Goal: Transaction & Acquisition: Purchase product/service

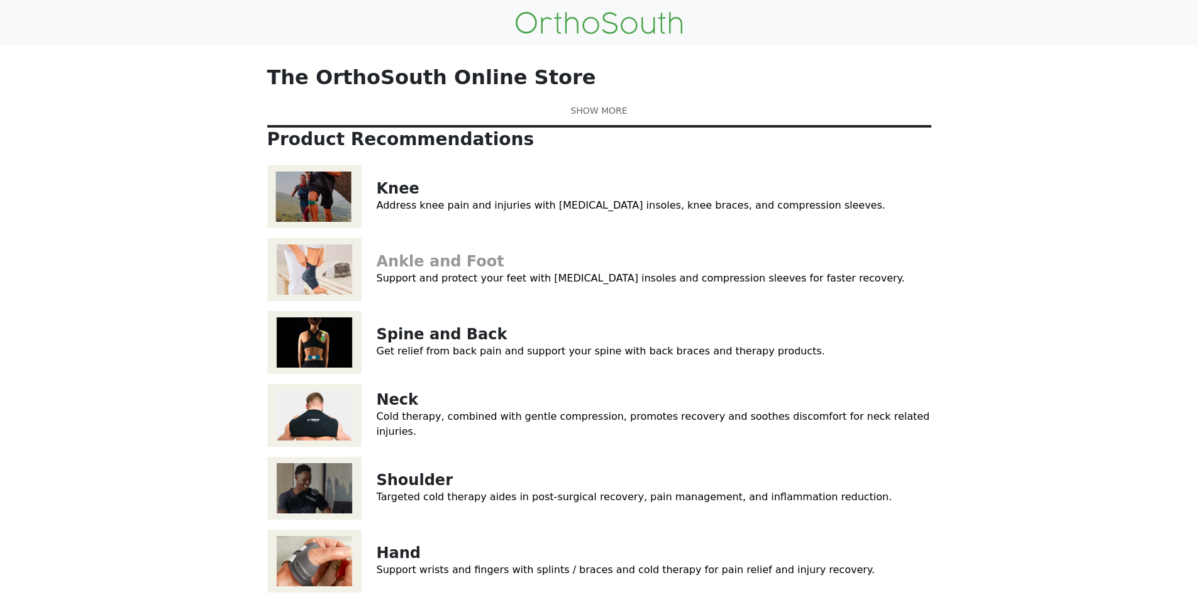
click at [404, 270] on link "Ankle and Foot" at bounding box center [441, 262] width 128 height 18
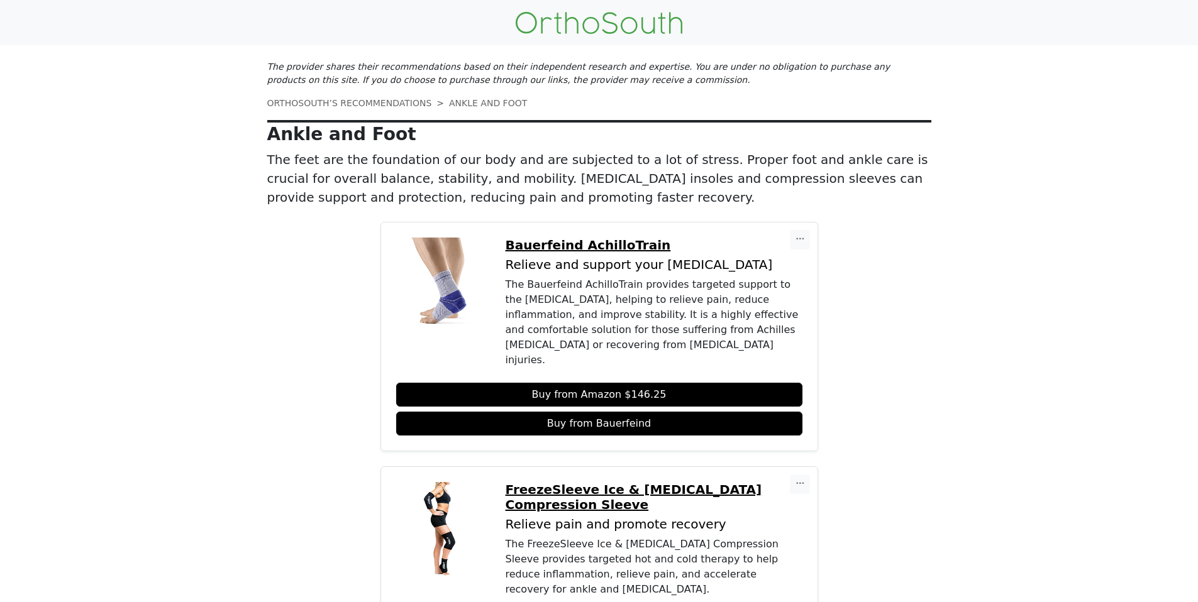
click at [394, 98] on div "The provider shares their recommendations based on their independent research a…" at bounding box center [599, 133] width 664 height 147
click at [393, 99] on link "ORTHOSOUTH’S RECOMMENDATIONS" at bounding box center [349, 103] width 165 height 10
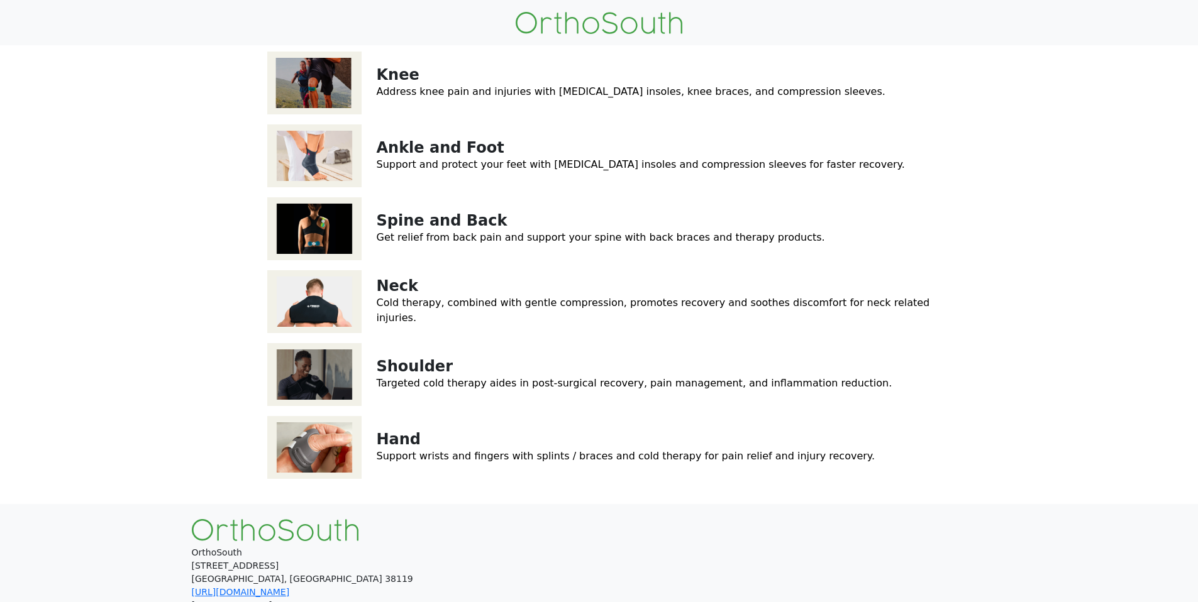
scroll to position [138, 0]
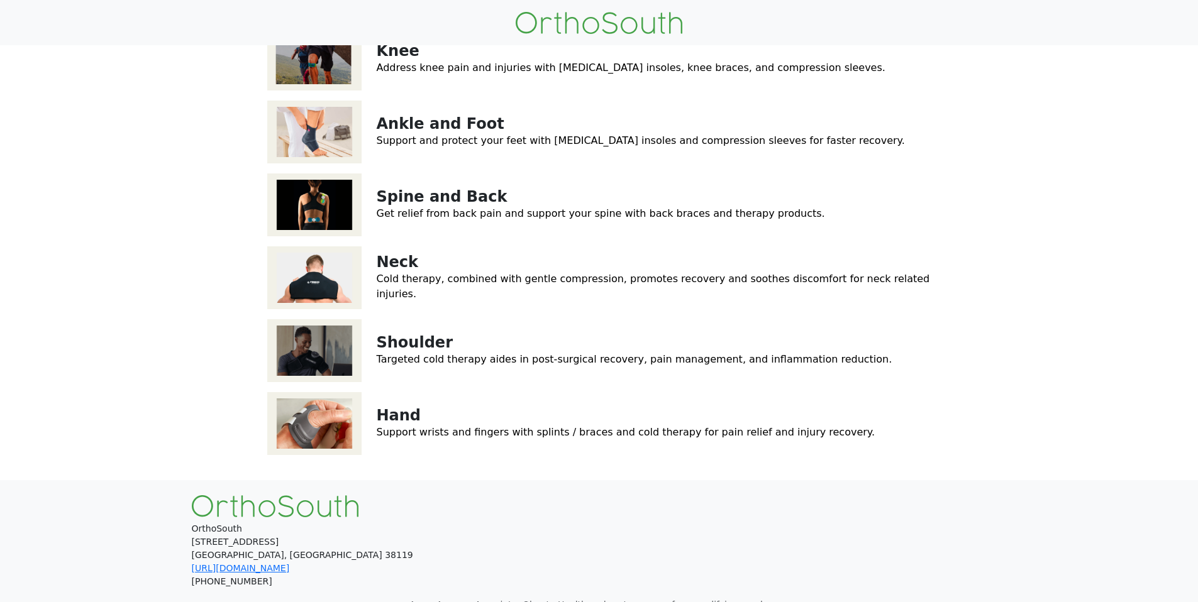
click at [346, 382] on img at bounding box center [314, 350] width 94 height 63
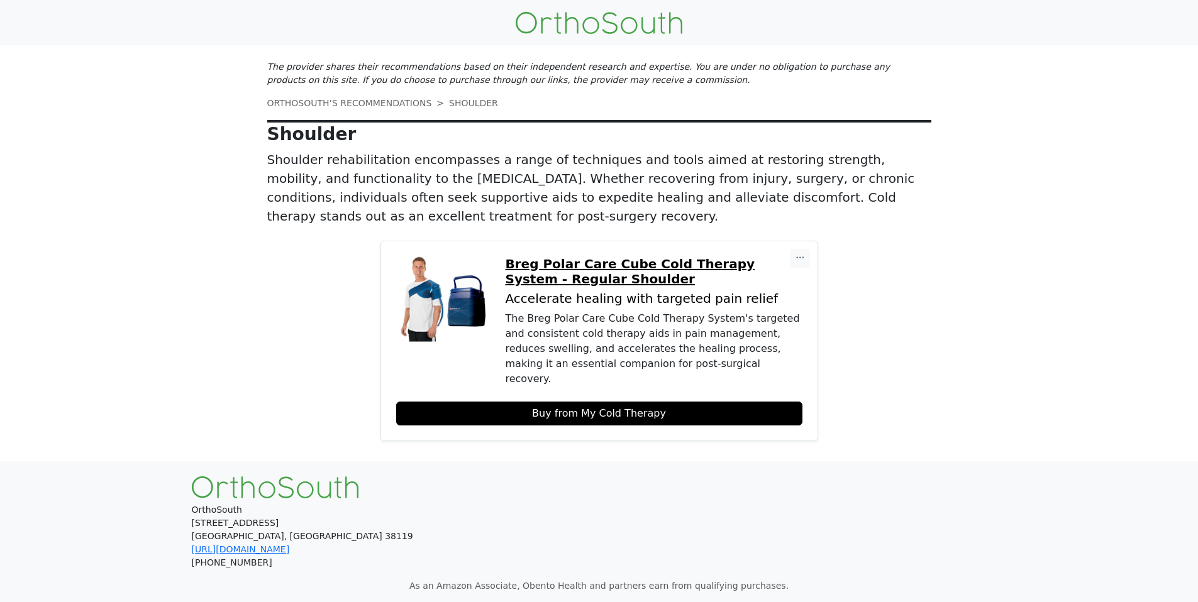
click at [582, 402] on link "Buy from My Cold Therapy" at bounding box center [599, 414] width 406 height 24
